Goal: Communication & Community: Share content

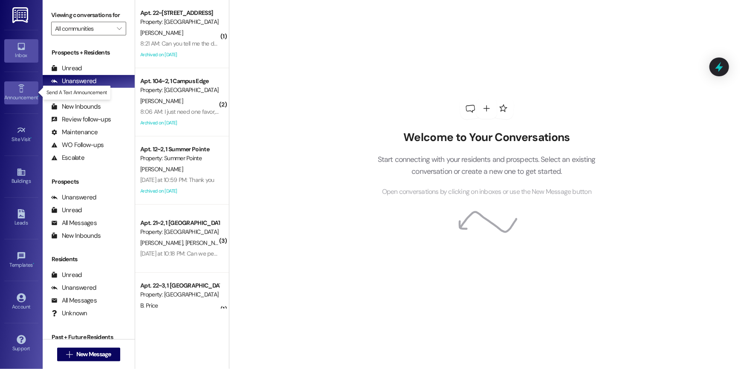
click at [19, 95] on div "Announcement •" at bounding box center [21, 97] width 43 height 9
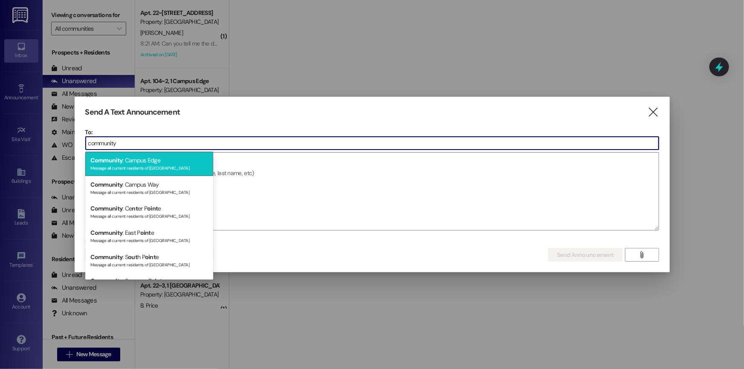
type input "community"
click at [155, 158] on div "Community : Campus Edge Message all current residents of [GEOGRAPHIC_DATA]" at bounding box center [149, 164] width 128 height 24
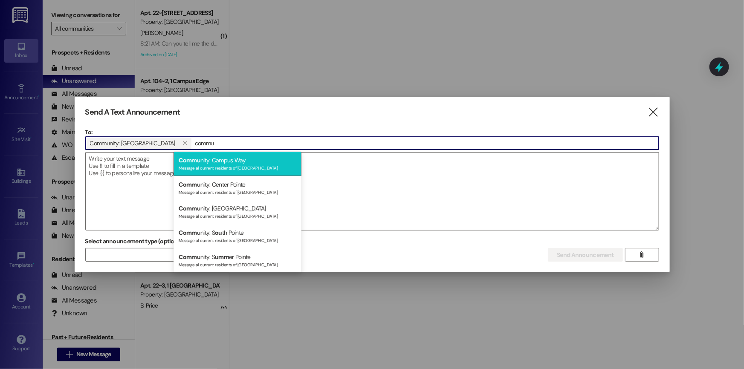
type input "commu"
click at [230, 172] on div "Commu nity: Campus Way Message all current residents of [GEOGRAPHIC_DATA]" at bounding box center [238, 164] width 128 height 24
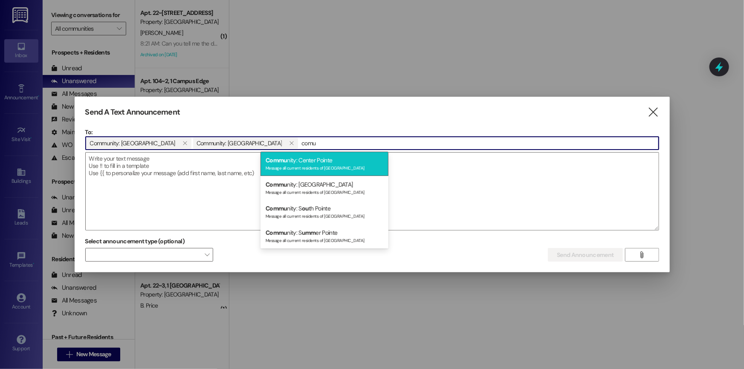
type input "comu"
click at [286, 160] on span "Commu" at bounding box center [277, 161] width 22 height 8
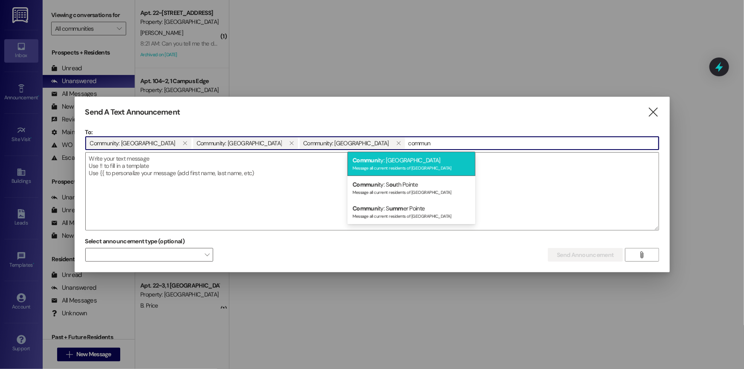
type input "commun"
click at [376, 157] on span "Commun" at bounding box center [365, 161] width 25 height 8
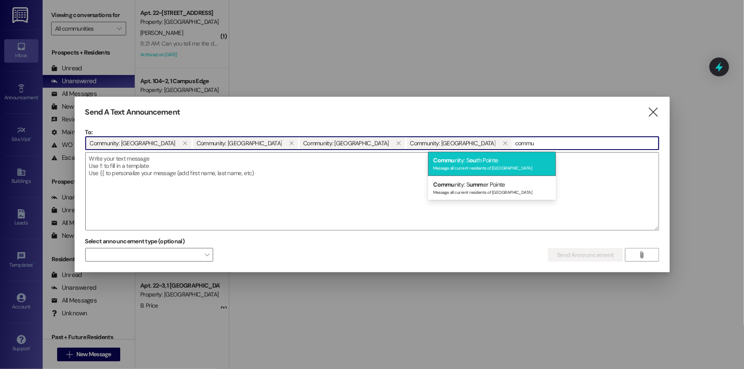
type input "commu"
click at [467, 162] on div "Commu nity: S ou th Pointe Message all current residents of [GEOGRAPHIC_DATA]" at bounding box center [492, 164] width 128 height 24
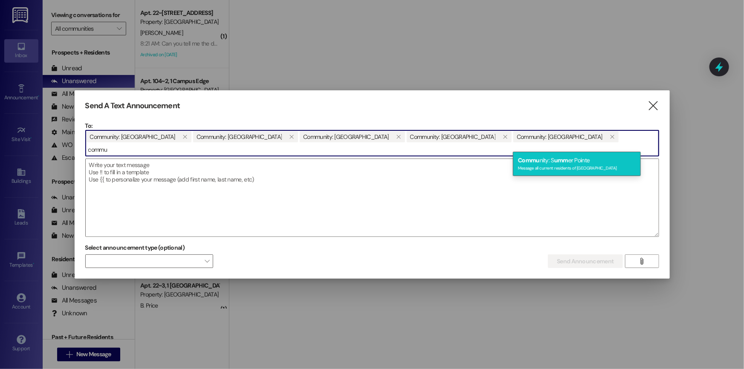
type input "commu"
click at [545, 154] on div "Commu nity: S umm er Pointe Message all current residents of [GEOGRAPHIC_DATA]" at bounding box center [577, 164] width 128 height 24
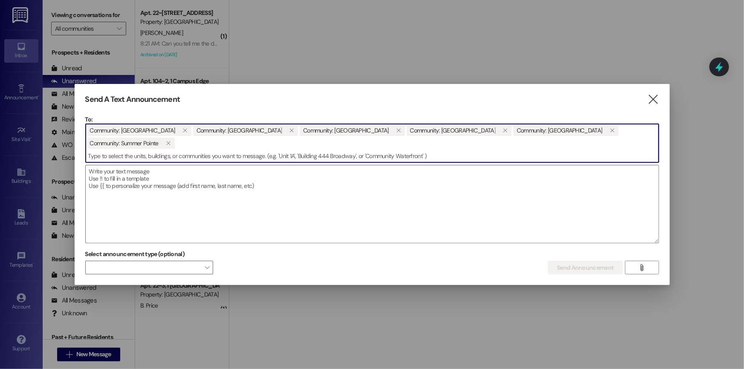
click at [316, 156] on input at bounding box center [372, 156] width 573 height 13
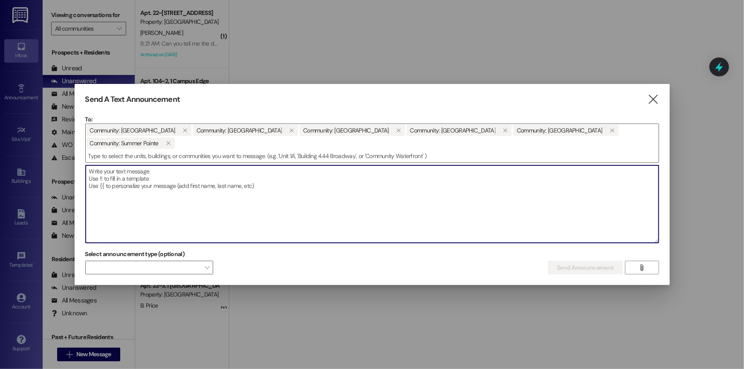
click at [329, 173] on textarea at bounding box center [372, 205] width 573 height 78
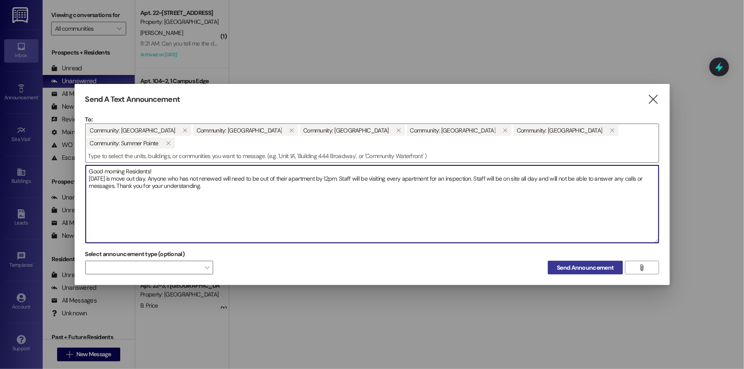
type textarea "Good morning Residents! [DATE] is move out day. Anyone who has not renewed will…"
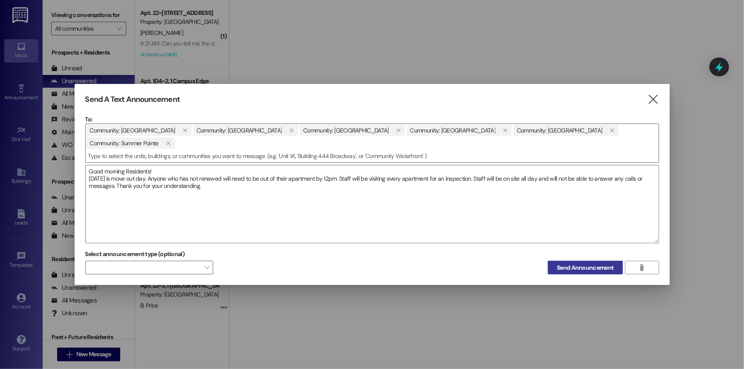
click at [598, 264] on span "Send Announcement" at bounding box center [585, 268] width 57 height 9
